Goal: Task Accomplishment & Management: Complete application form

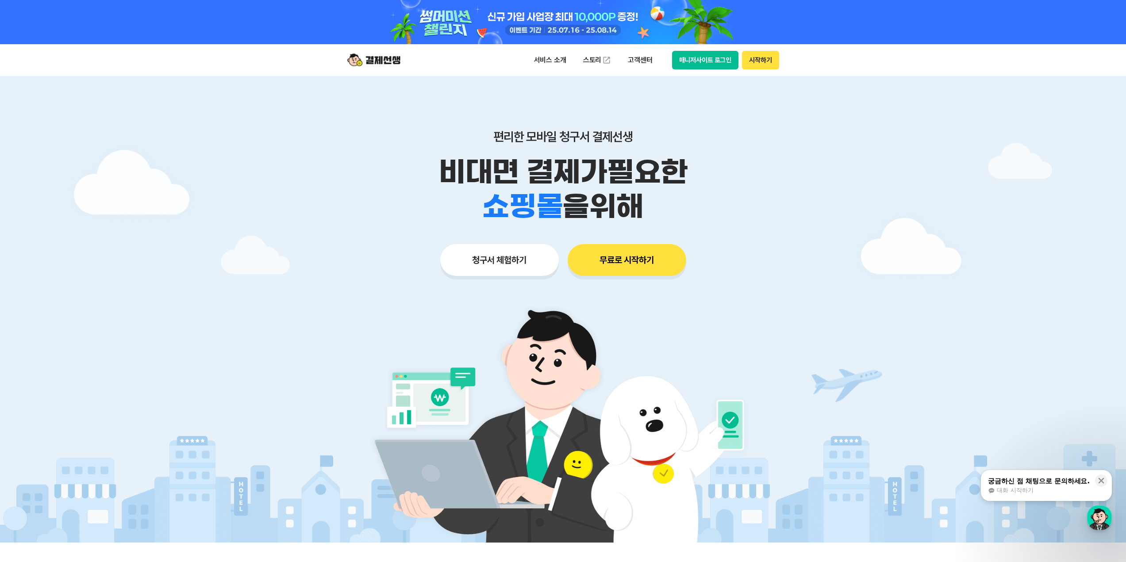
click at [508, 261] on button "청구서 체험하기" at bounding box center [499, 260] width 119 height 32
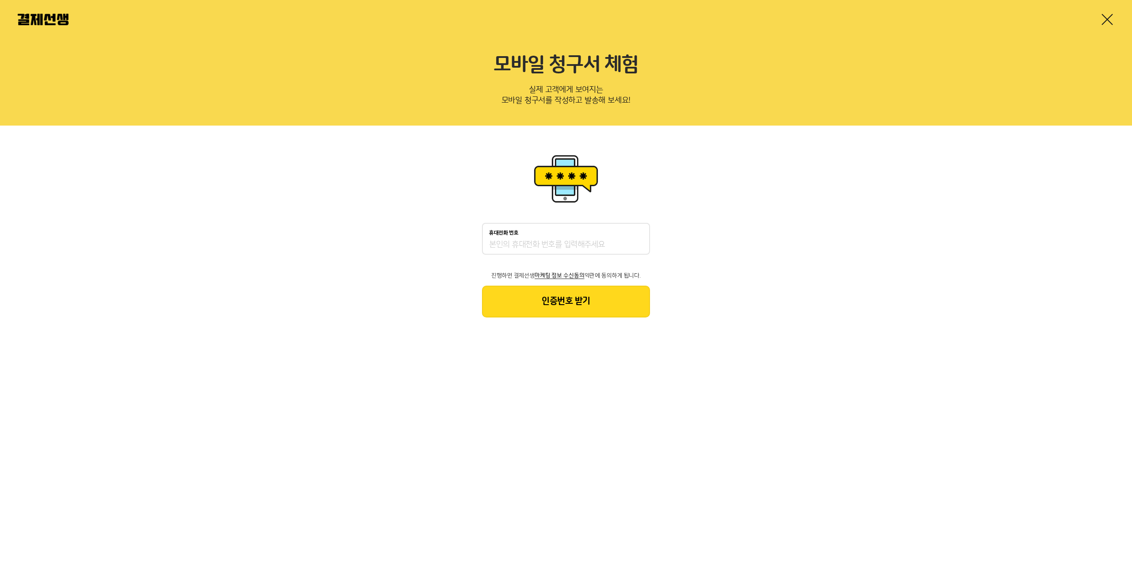
click at [564, 246] on input "휴대전화 번호" at bounding box center [566, 245] width 154 height 11
type input "０"
type input "01040457799"
click at [583, 297] on button "인증번호 받기" at bounding box center [566, 302] width 168 height 32
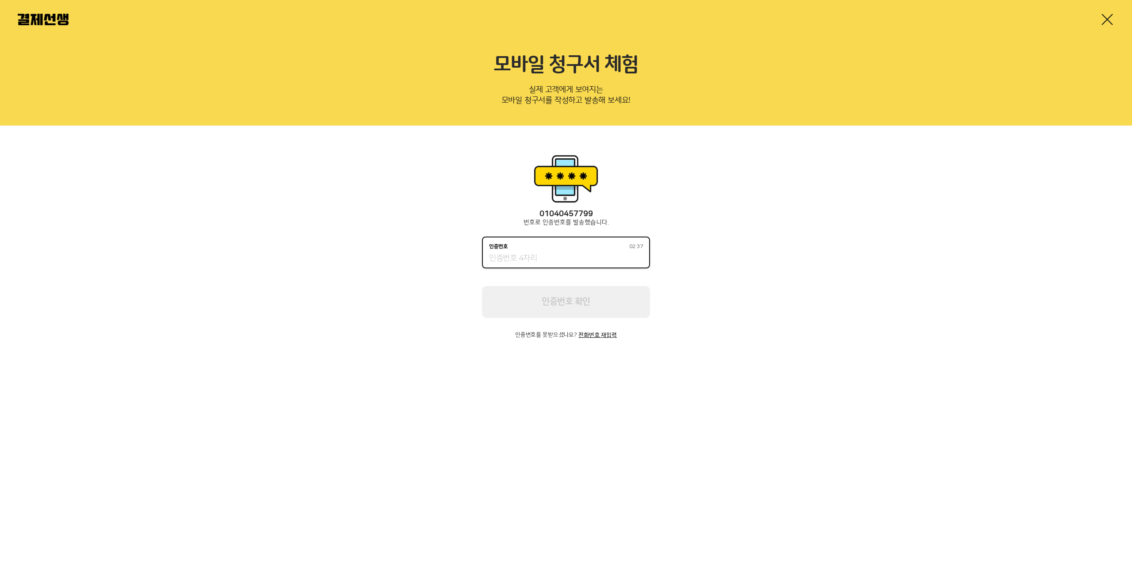
click at [526, 254] on input "인증번호 02:37" at bounding box center [566, 258] width 154 height 11
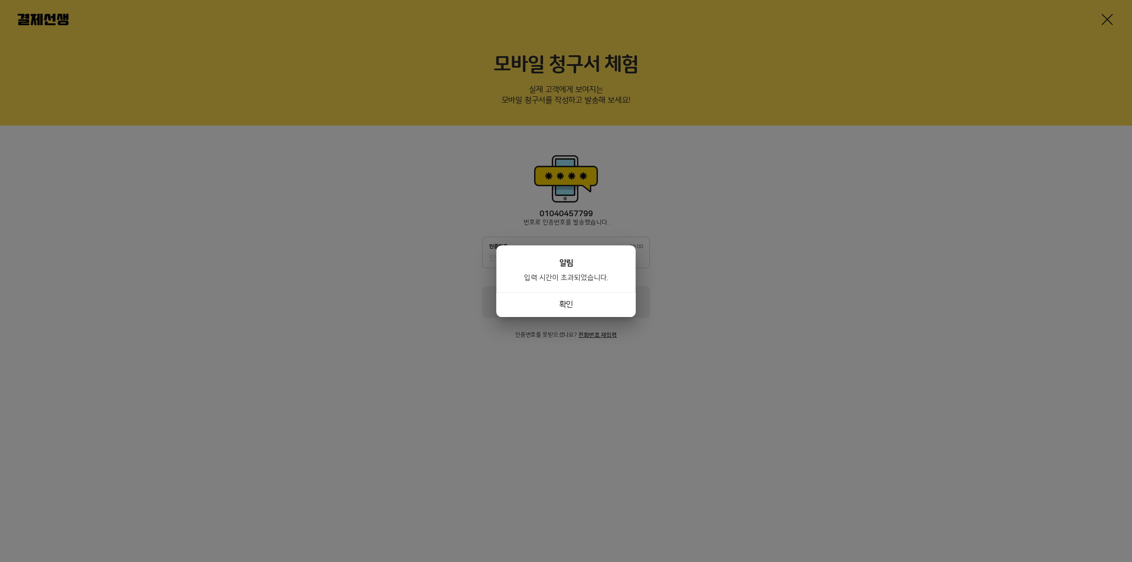
click at [572, 297] on button "확인" at bounding box center [566, 304] width 139 height 25
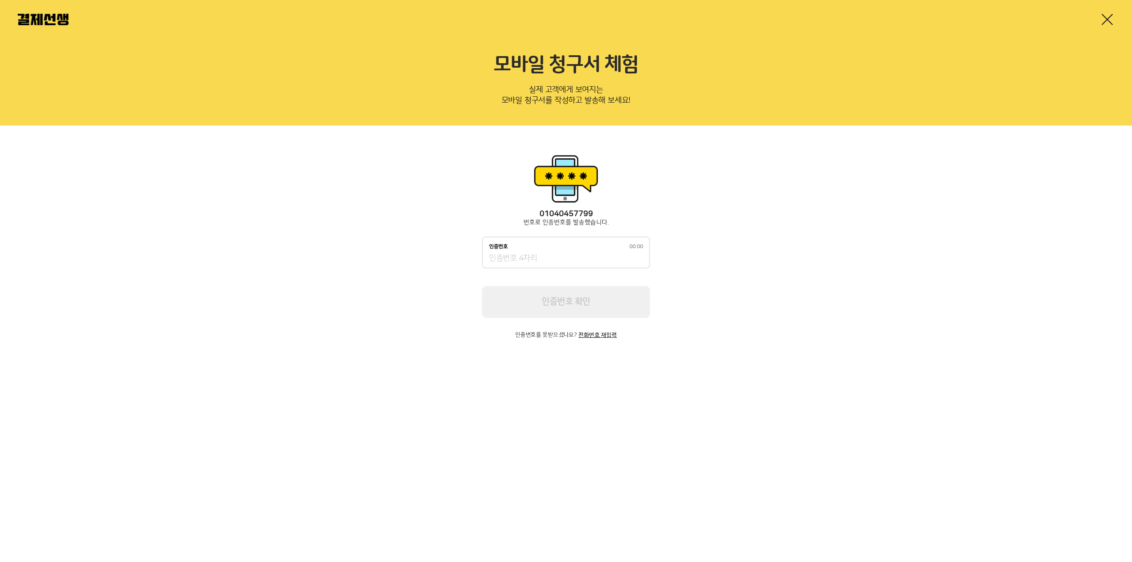
click at [506, 365] on html "모바일 청구서 체험 실제 고객에게 보여지는 모바일 청구서를 작성하고 발송해 보세요! [PHONE_NUMBER] 번호로 인증번호를 발송했습니다.…" at bounding box center [566, 182] width 1132 height 365
click at [592, 336] on button "전화번호 재입력" at bounding box center [598, 335] width 38 height 6
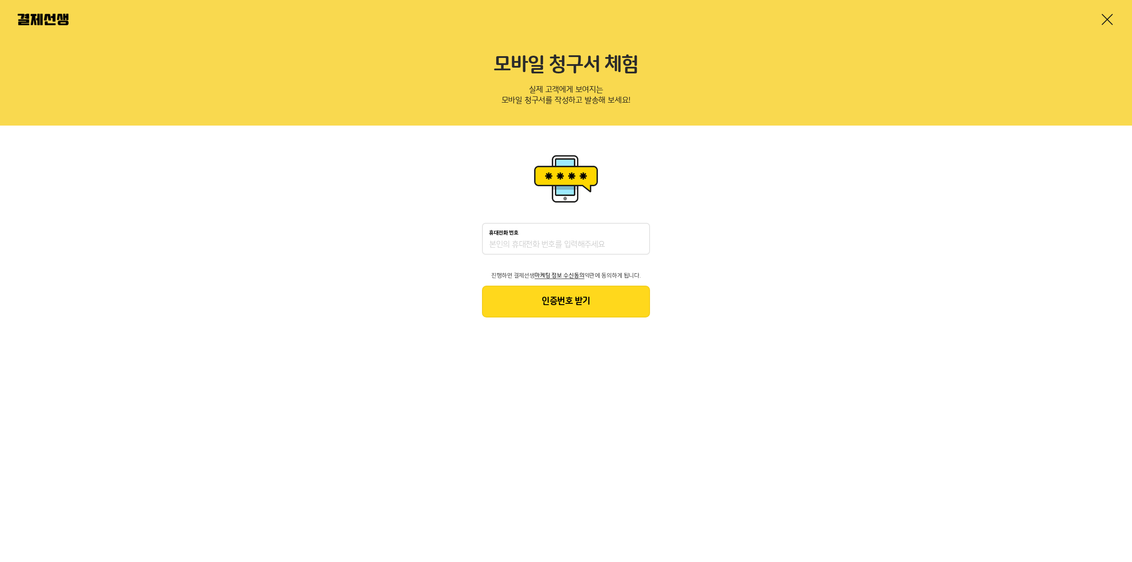
click at [529, 236] on div "휴대전화 번호" at bounding box center [566, 239] width 168 height 32
click at [529, 241] on input "휴대전화 번호" at bounding box center [566, 245] width 154 height 11
type input "01040457799"
click at [528, 303] on button "인증번호 받기" at bounding box center [566, 302] width 168 height 32
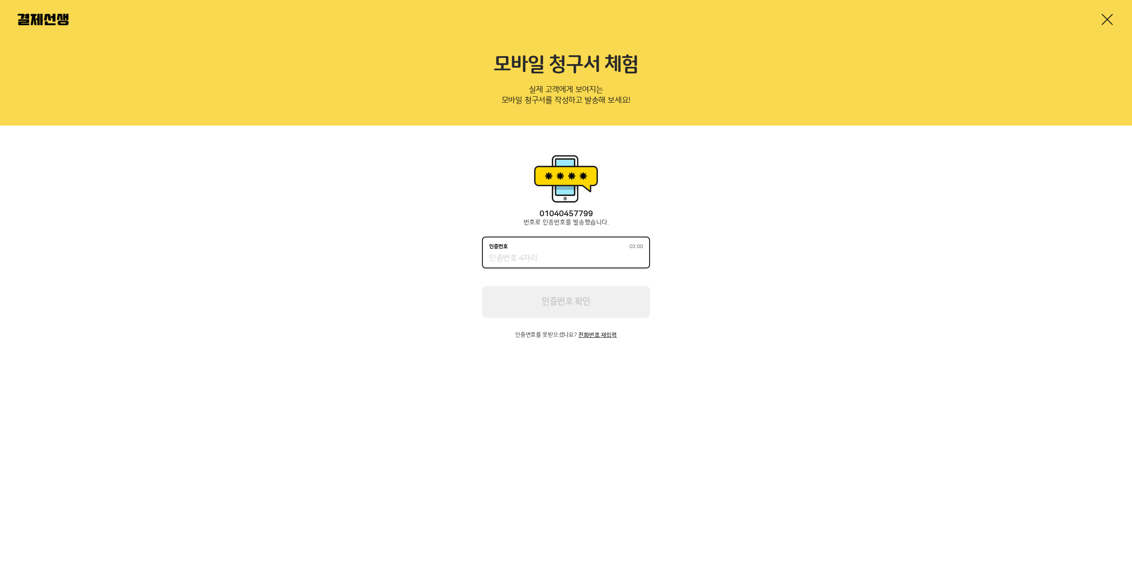
click at [506, 261] on input "인증번호 03:00" at bounding box center [566, 258] width 154 height 11
type input "4155"
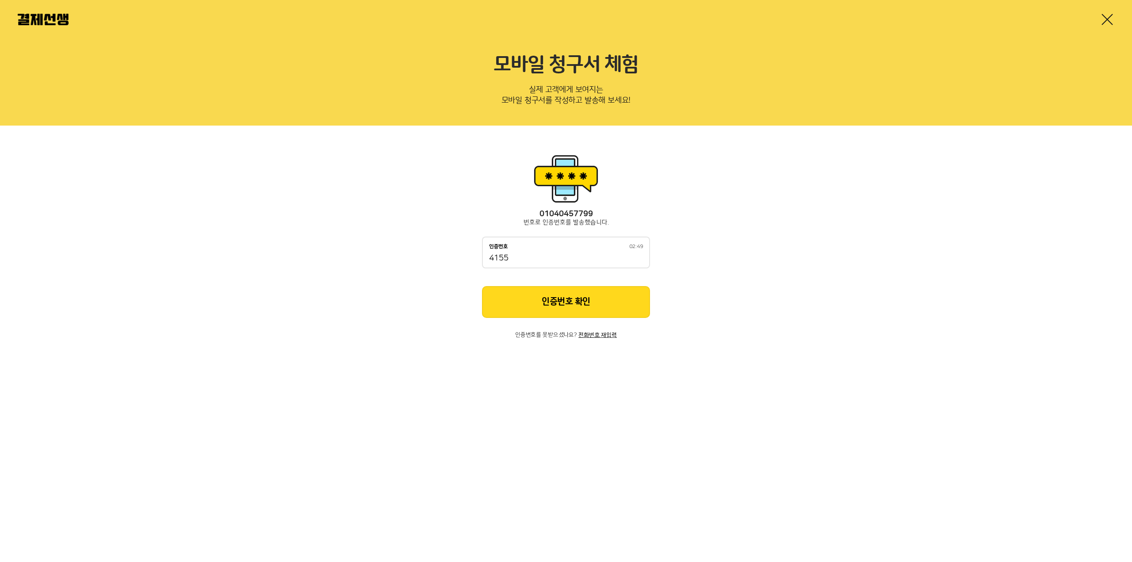
click at [631, 308] on button "인증번호 확인" at bounding box center [566, 302] width 168 height 32
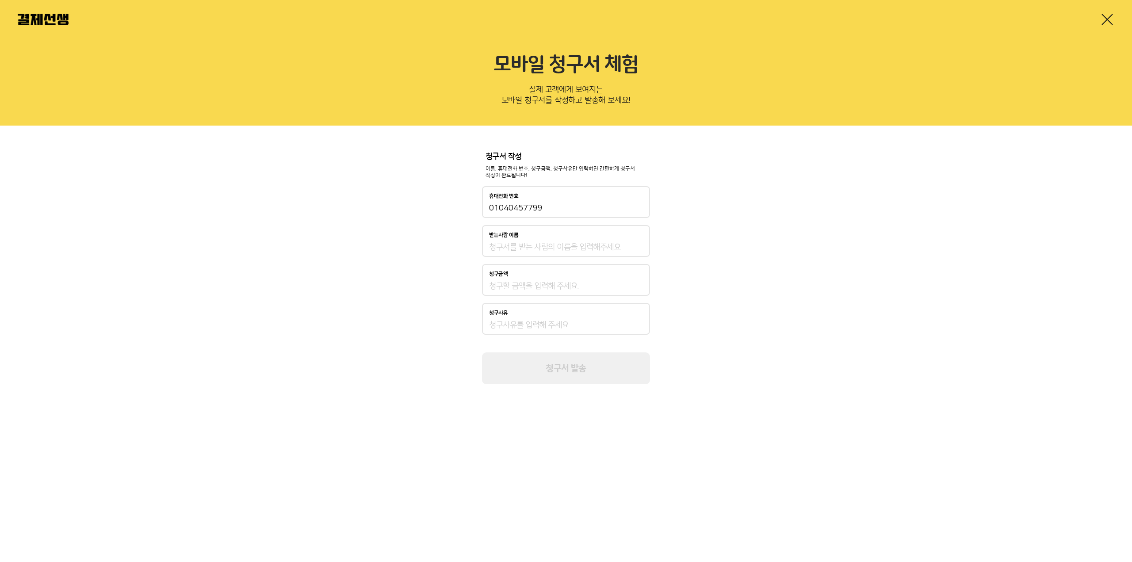
drag, startPoint x: 549, startPoint y: 242, endPoint x: 671, endPoint y: 241, distance: 121.6
click at [549, 242] on div "받는사람 이름" at bounding box center [566, 241] width 168 height 32
click at [595, 249] on input "받는사람 이름" at bounding box center [566, 247] width 154 height 11
type input "Q"
type input "쭈녀기테스트용"
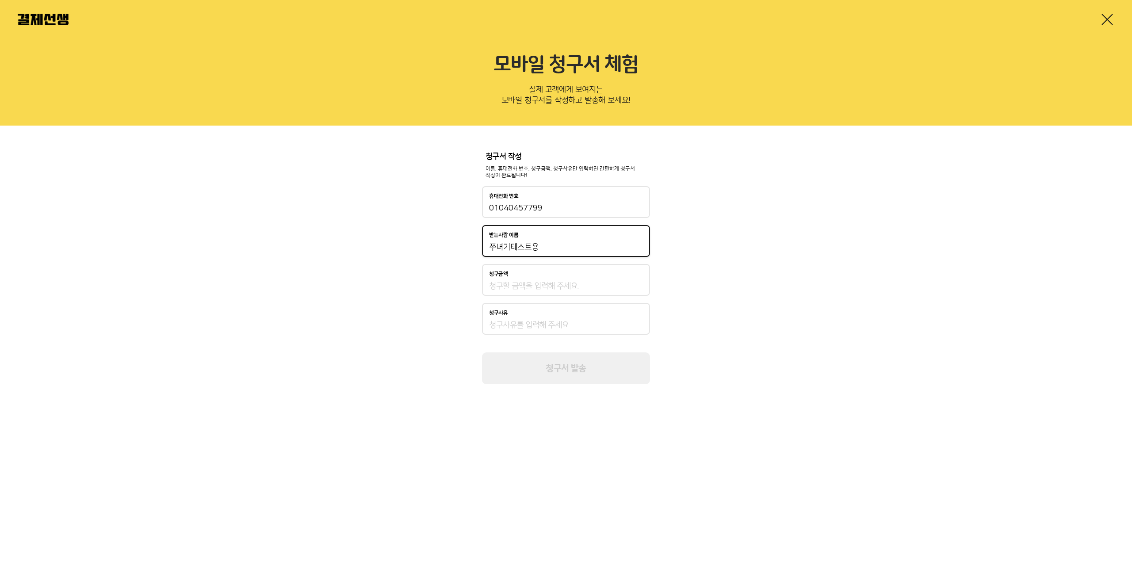
click at [576, 289] on input "청구금액" at bounding box center [566, 286] width 154 height 11
type input "55,000"
type input "ㅇ"
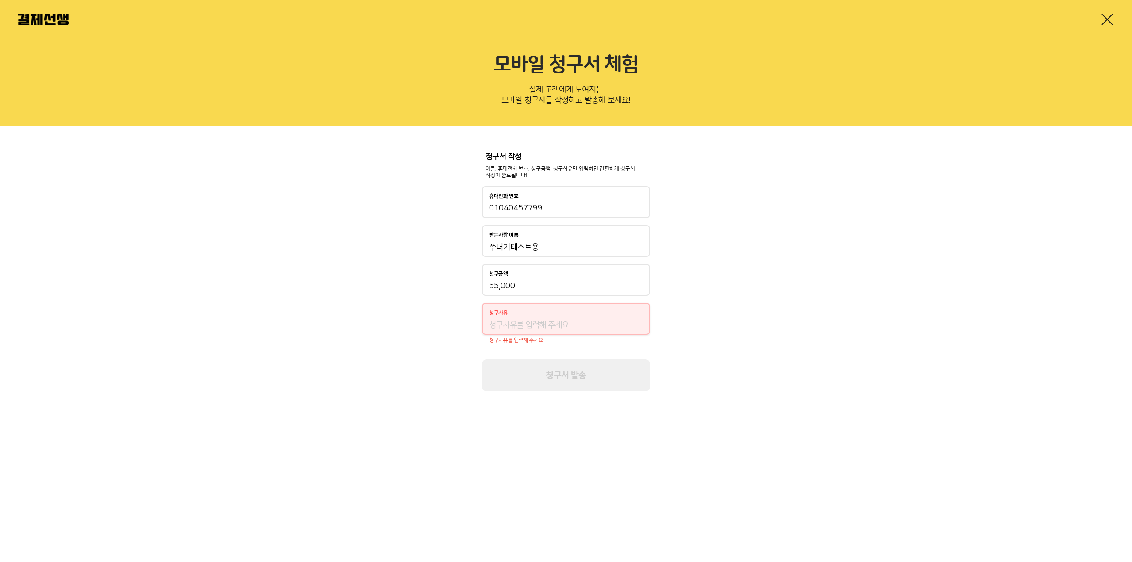
type input "ㅇ"
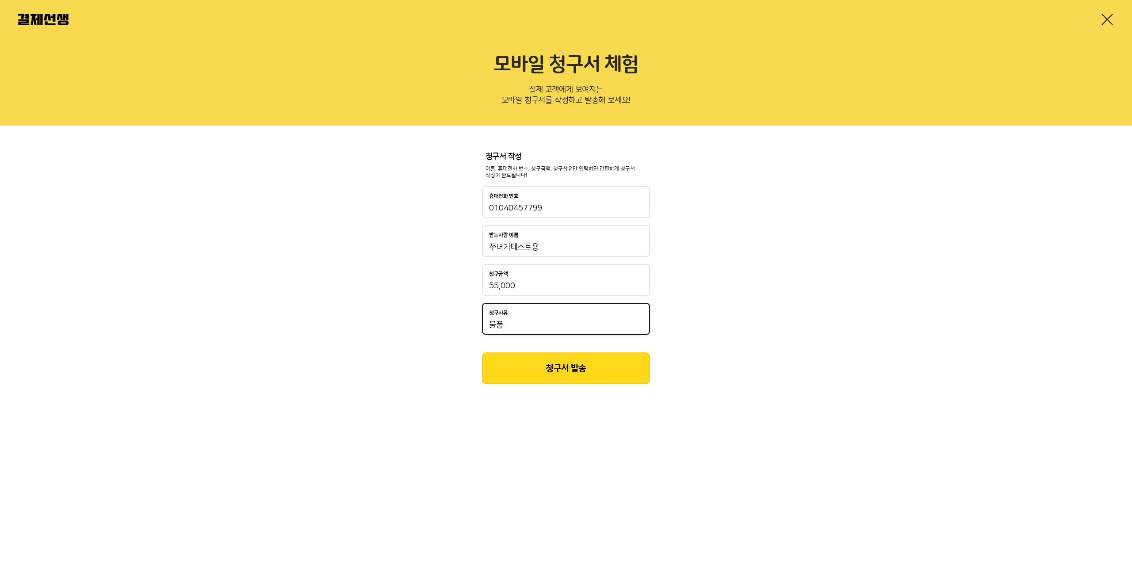
type input "물"
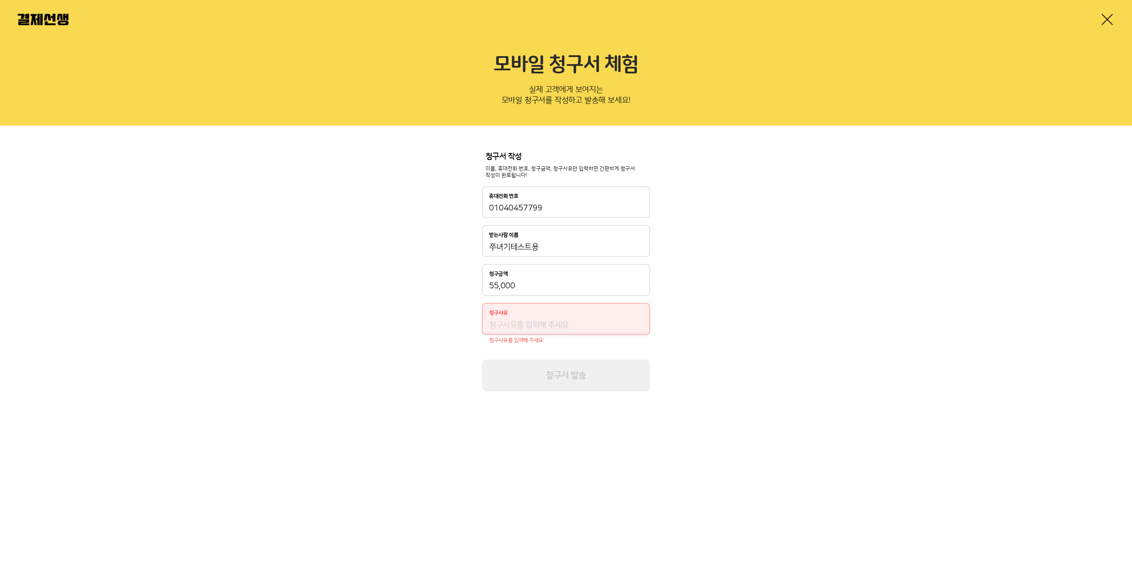
type input "ㄱ"
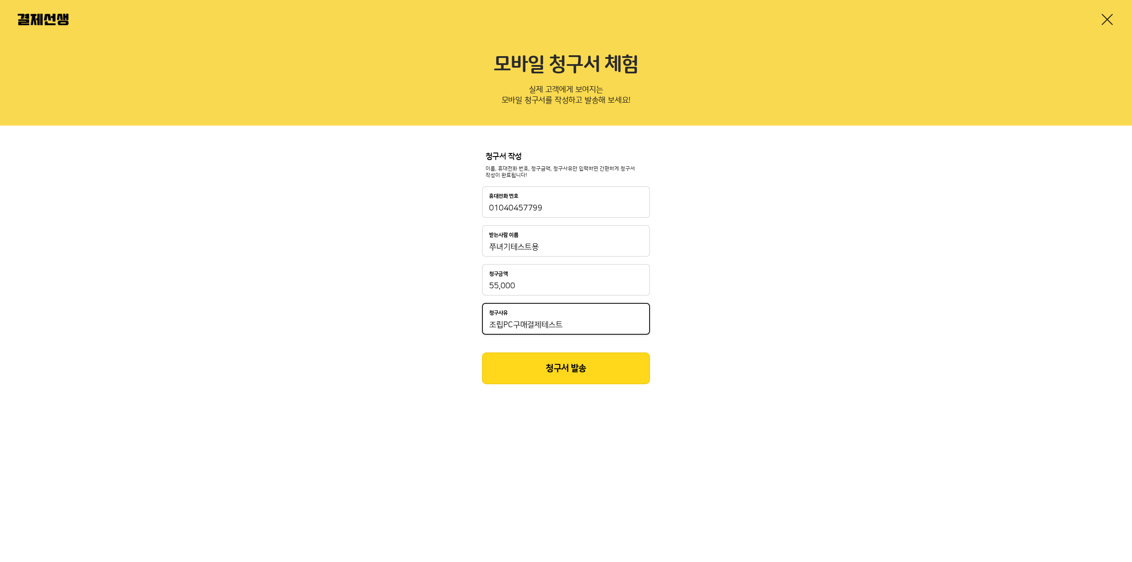
type input "조립PC구매결제테스트"
click at [584, 370] on button "청구서 발송" at bounding box center [566, 369] width 168 height 32
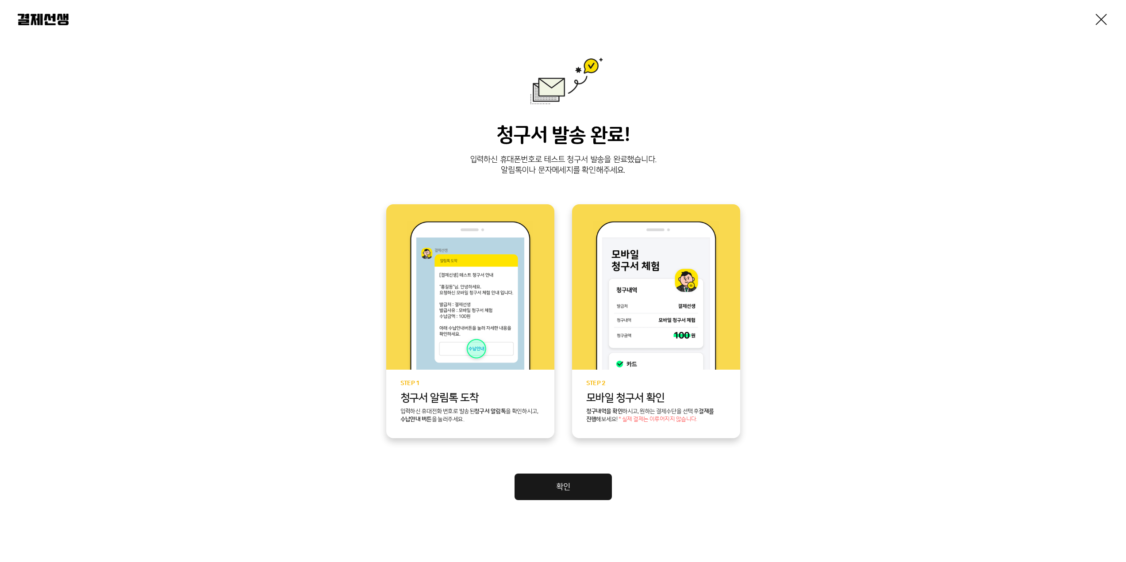
scroll to position [10, 0]
click at [149, 261] on div "청구서 발송 완료! 입력하신 휴대폰번호로 테스트 청구서 발송을 완료했습니다. 알림톡이나 문자메세지를 확인해주세요. STEP 1 청구서 알림톡 …" at bounding box center [563, 278] width 1090 height 443
